Goal: Task Accomplishment & Management: Use online tool/utility

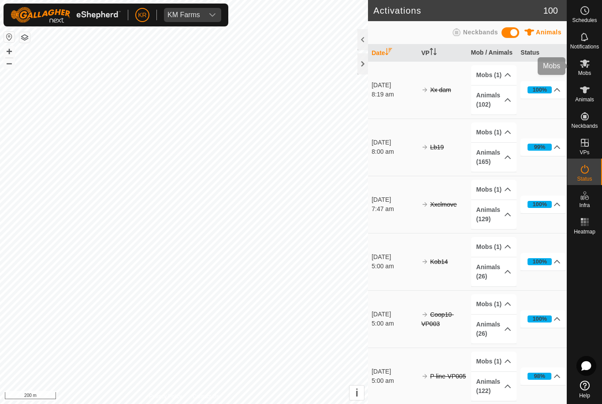
click at [591, 71] on span "Mobs" at bounding box center [584, 73] width 13 height 5
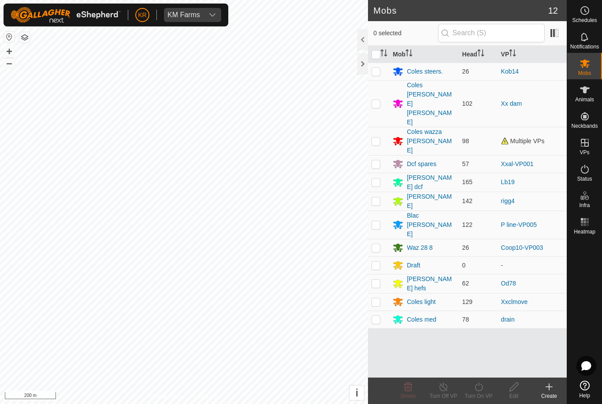
click at [522, 160] on link "Xxal-VP001" at bounding box center [517, 163] width 33 height 7
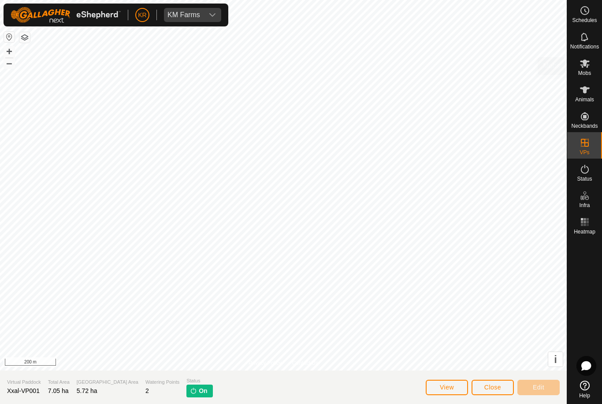
click at [590, 75] on span "Mobs" at bounding box center [584, 73] width 13 height 5
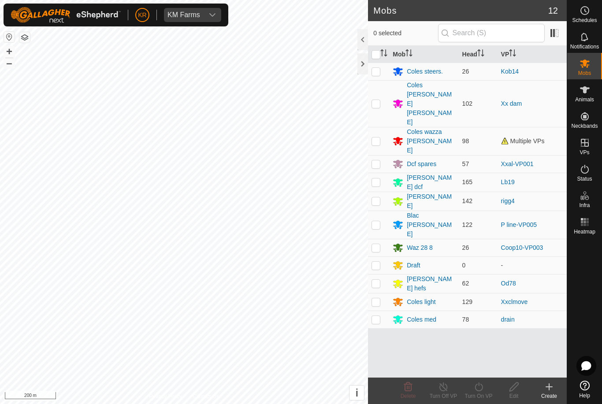
click at [369, 155] on td at bounding box center [378, 164] width 21 height 18
checkbox input "true"
click at [447, 390] on icon at bounding box center [443, 387] width 11 height 11
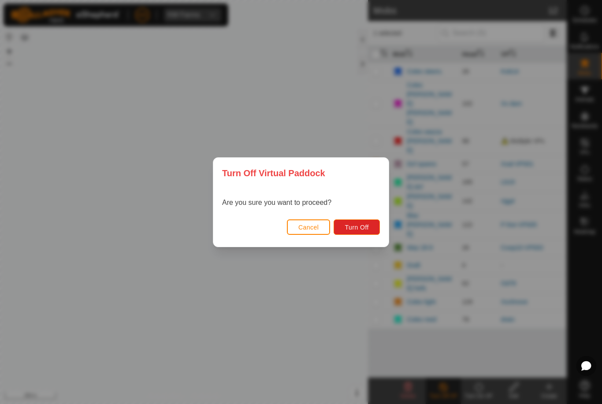
click at [353, 227] on span "Turn Off" at bounding box center [357, 227] width 24 height 7
